Goal: Information Seeking & Learning: Learn about a topic

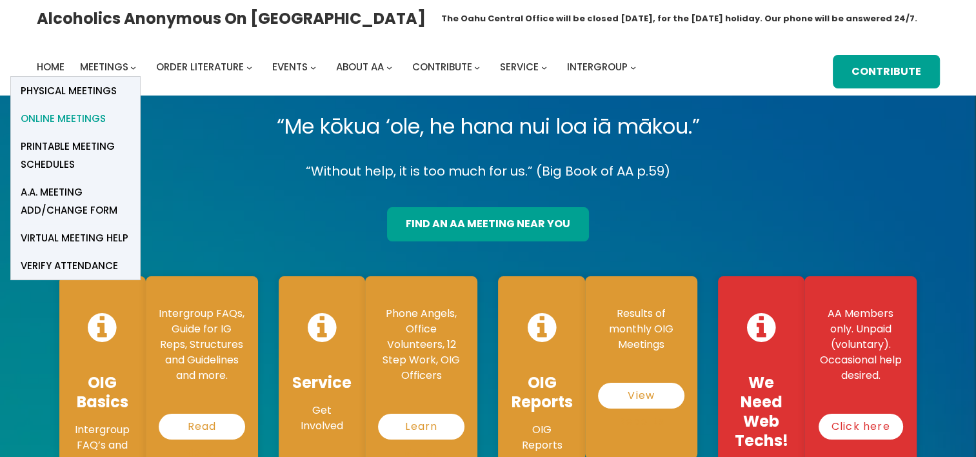
click at [80, 121] on span "Online Meetings" at bounding box center [63, 119] width 85 height 18
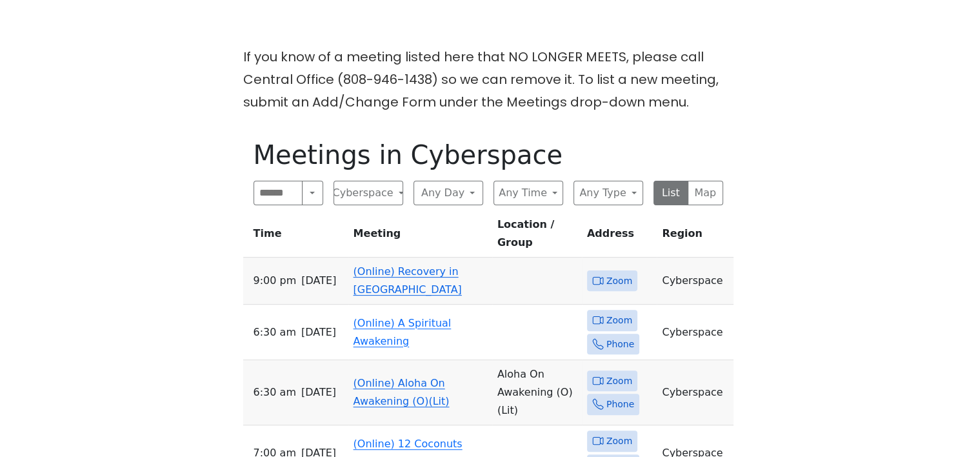
scroll to position [323, 0]
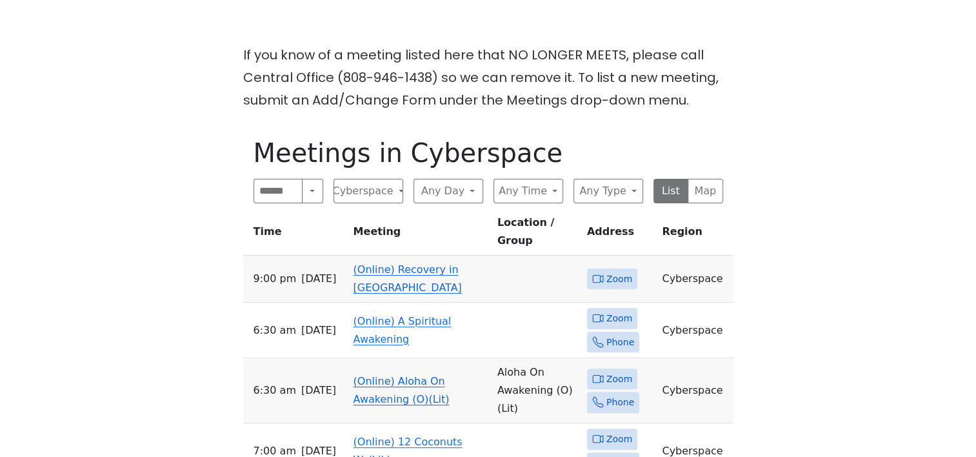
click at [416, 263] on link "(Online) Recovery in [GEOGRAPHIC_DATA]" at bounding box center [408, 278] width 108 height 30
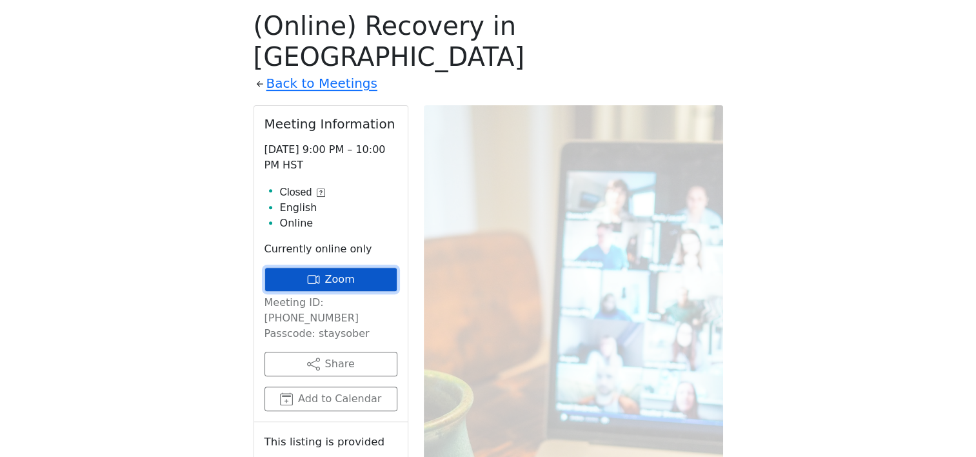
click at [350, 267] on link "Zoom" at bounding box center [331, 279] width 133 height 25
